Goal: Use online tool/utility: Utilize a website feature to perform a specific function

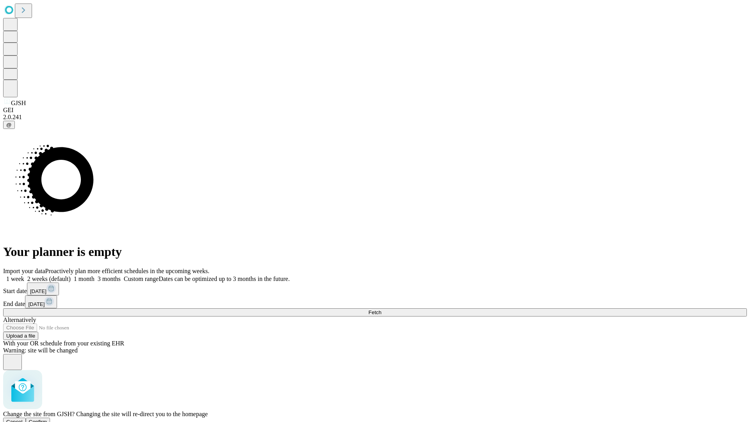
click at [47, 419] on span "Confirm" at bounding box center [38, 422] width 18 height 6
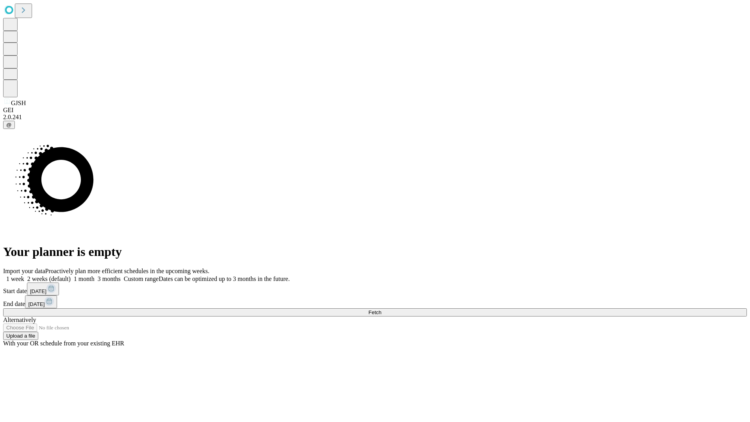
click at [24, 275] on label "1 week" at bounding box center [13, 278] width 21 height 7
click at [381, 309] on span "Fetch" at bounding box center [374, 312] width 13 height 6
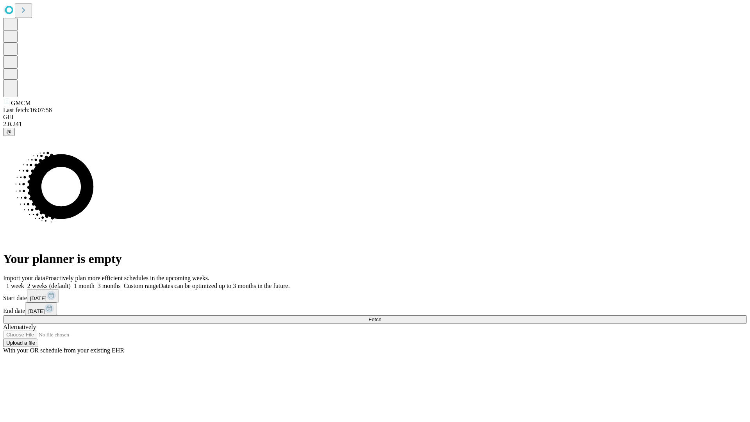
click at [24, 282] on label "1 week" at bounding box center [13, 285] width 21 height 7
click at [381, 316] on span "Fetch" at bounding box center [374, 319] width 13 height 6
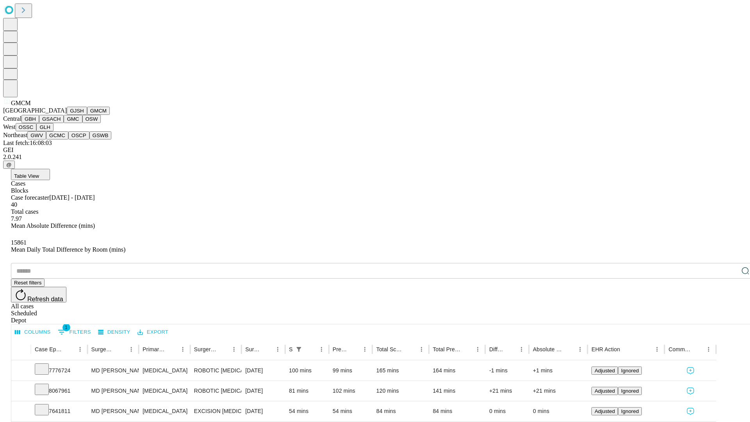
click at [39, 123] on button "GBH" at bounding box center [30, 119] width 18 height 8
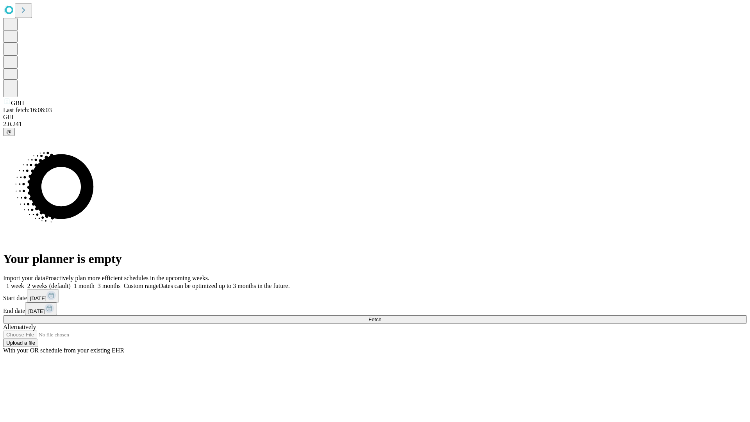
click at [24, 282] on label "1 week" at bounding box center [13, 285] width 21 height 7
click at [381, 316] on span "Fetch" at bounding box center [374, 319] width 13 height 6
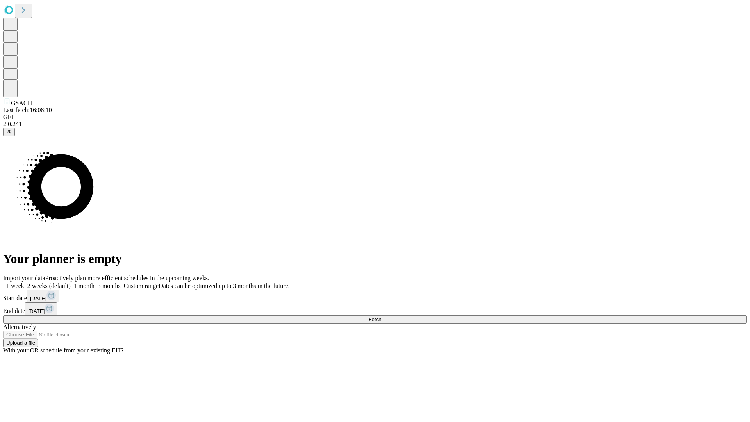
click at [24, 282] on label "1 week" at bounding box center [13, 285] width 21 height 7
click at [381, 316] on span "Fetch" at bounding box center [374, 319] width 13 height 6
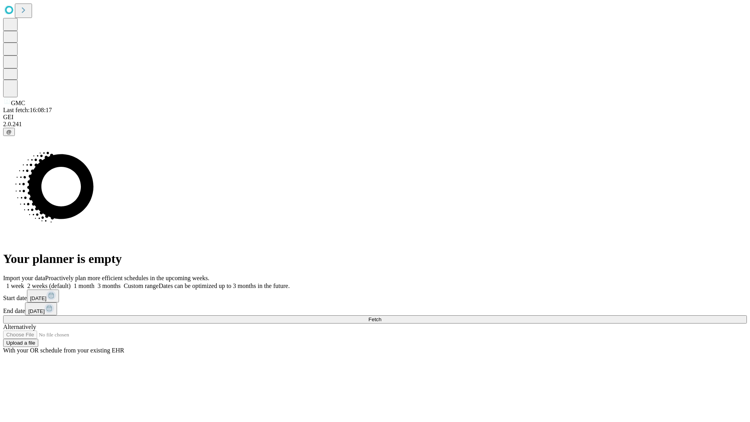
click at [381, 316] on span "Fetch" at bounding box center [374, 319] width 13 height 6
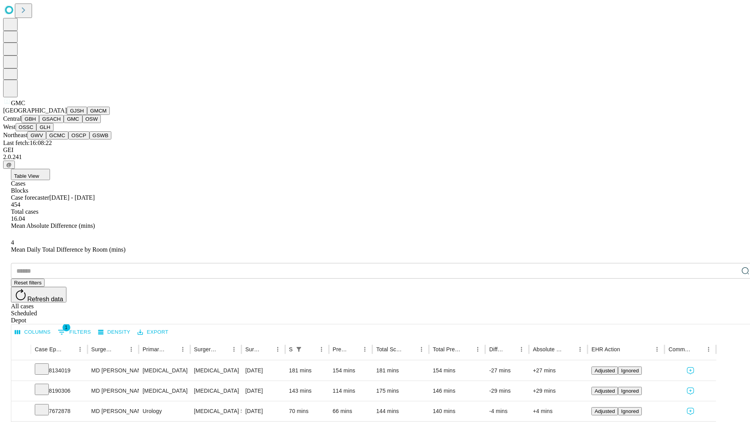
click at [82, 123] on button "OSW" at bounding box center [91, 119] width 19 height 8
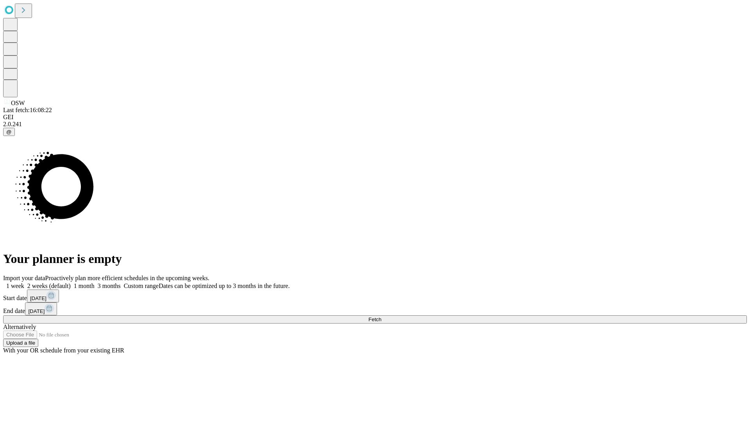
click at [24, 282] on label "1 week" at bounding box center [13, 285] width 21 height 7
click at [381, 316] on span "Fetch" at bounding box center [374, 319] width 13 height 6
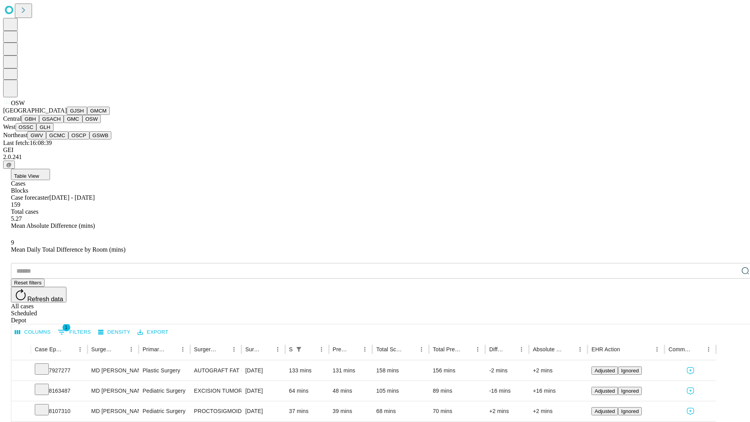
click at [37, 131] on button "OSSC" at bounding box center [26, 127] width 21 height 8
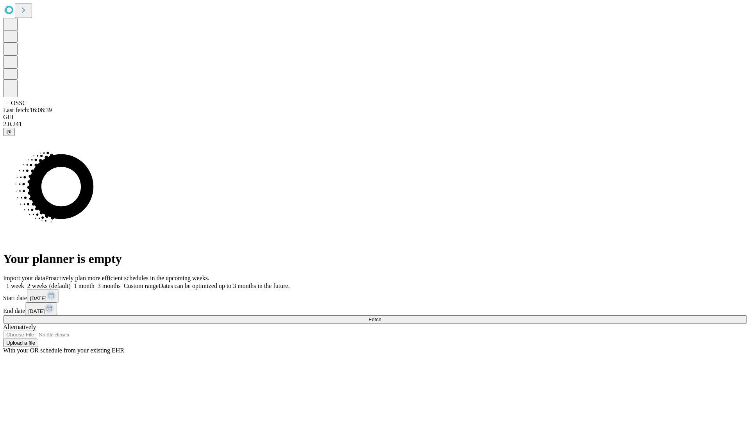
click at [24, 282] on label "1 week" at bounding box center [13, 285] width 21 height 7
click at [381, 316] on span "Fetch" at bounding box center [374, 319] width 13 height 6
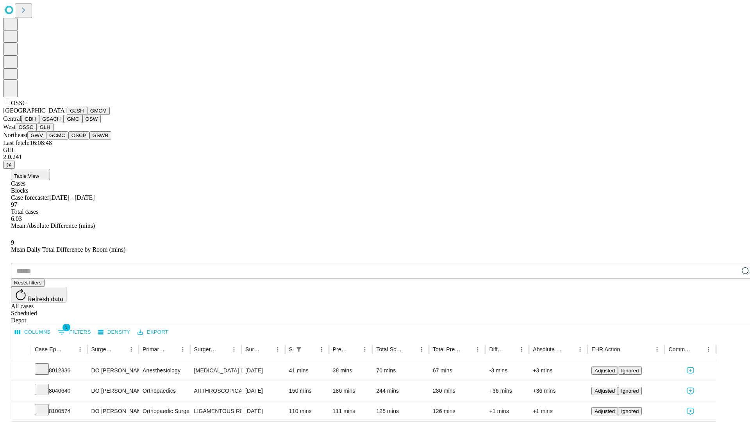
click at [53, 131] on button "GLH" at bounding box center [44, 127] width 17 height 8
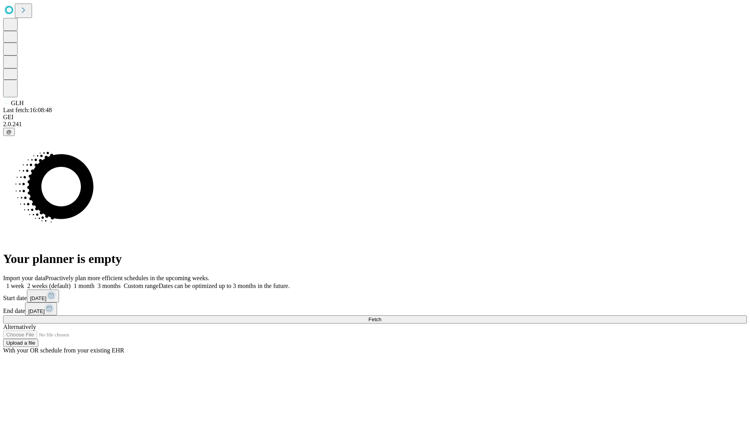
click at [24, 282] on label "1 week" at bounding box center [13, 285] width 21 height 7
click at [381, 316] on span "Fetch" at bounding box center [374, 319] width 13 height 6
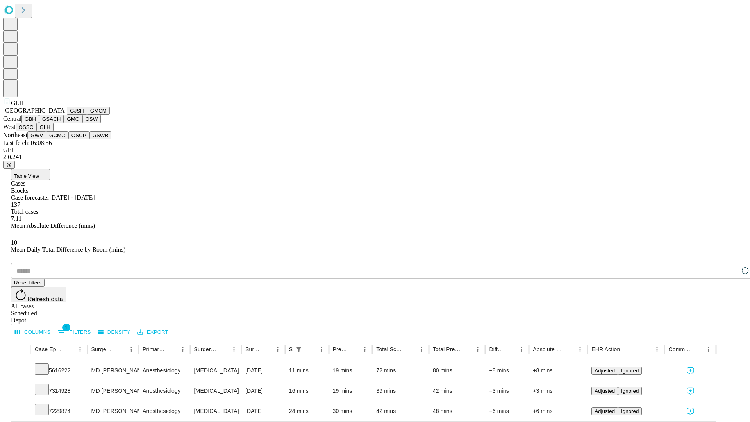
click at [46, 139] on button "GWV" at bounding box center [36, 135] width 19 height 8
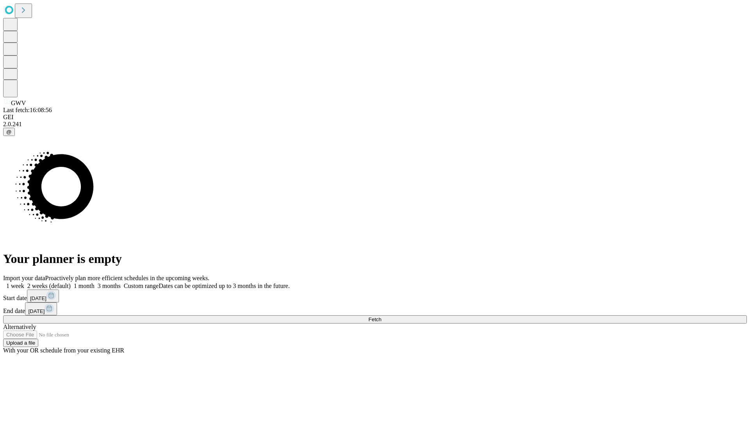
click at [24, 282] on label "1 week" at bounding box center [13, 285] width 21 height 7
click at [381, 316] on span "Fetch" at bounding box center [374, 319] width 13 height 6
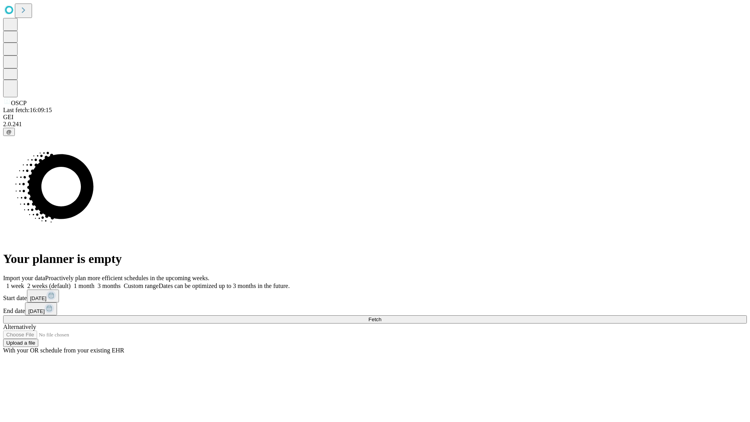
click at [24, 282] on label "1 week" at bounding box center [13, 285] width 21 height 7
click at [381, 316] on span "Fetch" at bounding box center [374, 319] width 13 height 6
